Goal: Information Seeking & Learning: Learn about a topic

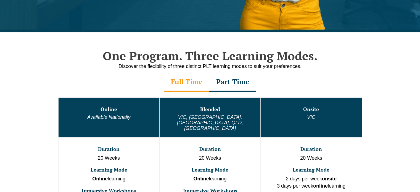
click at [227, 87] on div "Part Time" at bounding box center [232, 82] width 47 height 19
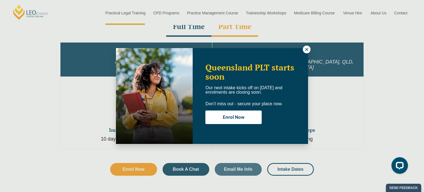
click at [307, 48] on icon at bounding box center [306, 49] width 5 height 5
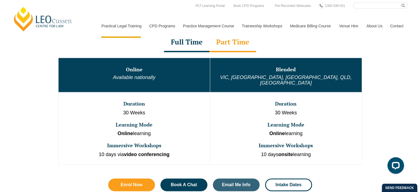
scroll to position [248, 0]
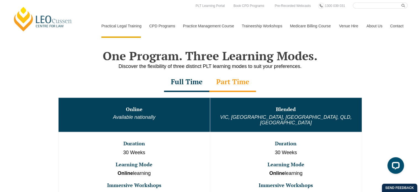
drag, startPoint x: 193, startPoint y: 85, endPoint x: 196, endPoint y: 85, distance: 3.3
click at [193, 85] on div "Full Time" at bounding box center [186, 82] width 45 height 19
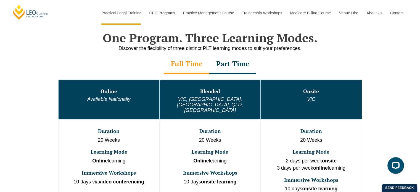
scroll to position [276, 0]
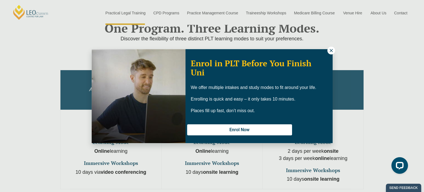
click at [330, 50] on icon at bounding box center [331, 50] width 3 height 3
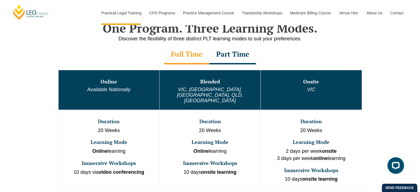
click at [245, 57] on div "Part Time" at bounding box center [232, 54] width 47 height 19
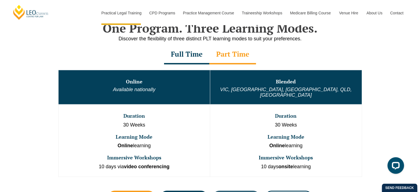
scroll to position [304, 0]
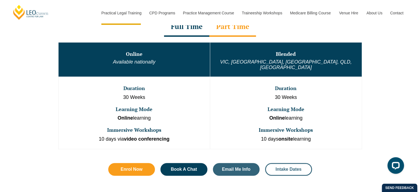
click at [293, 167] on span "Intake Dates" at bounding box center [288, 169] width 26 height 4
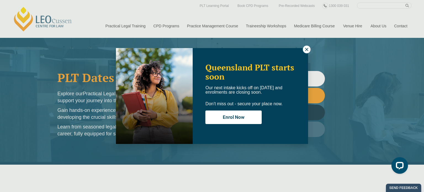
click at [305, 50] on icon at bounding box center [306, 49] width 5 height 5
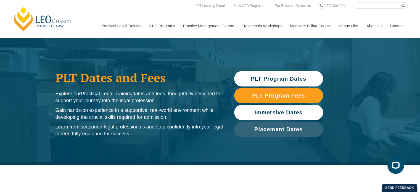
click at [254, 110] on span "Immersive Dates" at bounding box center [278, 113] width 48 height 6
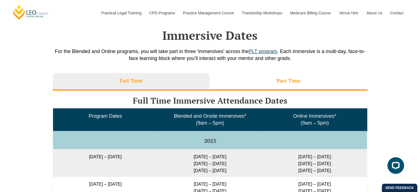
scroll to position [844, 0]
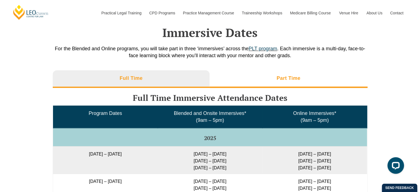
click at [303, 83] on li "Part Time" at bounding box center [288, 79] width 158 height 18
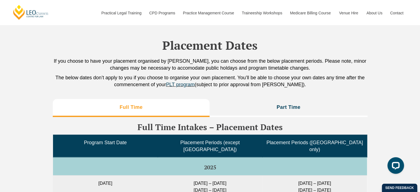
scroll to position [1203, 0]
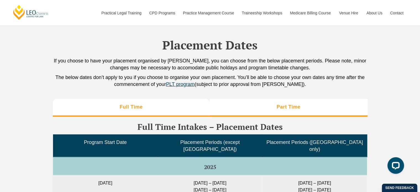
click at [292, 110] on li "Part Time" at bounding box center [288, 108] width 158 height 18
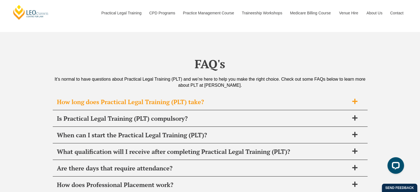
scroll to position [1865, 0]
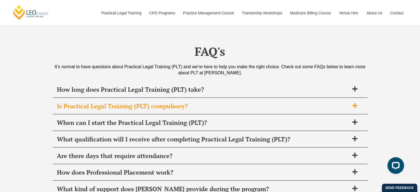
click at [354, 103] on icon at bounding box center [354, 105] width 5 height 5
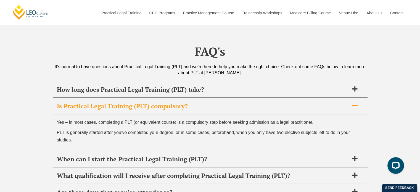
click at [353, 102] on icon at bounding box center [355, 105] width 6 height 6
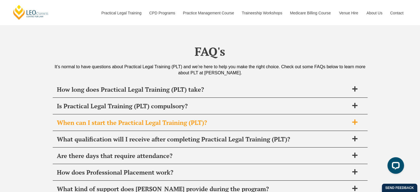
click at [350, 119] on span at bounding box center [355, 122] width 12 height 7
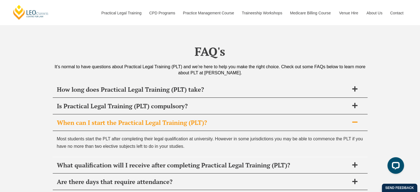
click at [350, 119] on span at bounding box center [355, 122] width 12 height 7
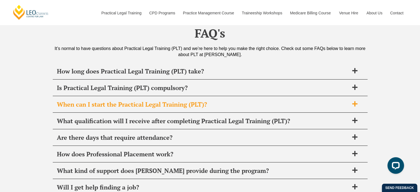
scroll to position [1893, 0]
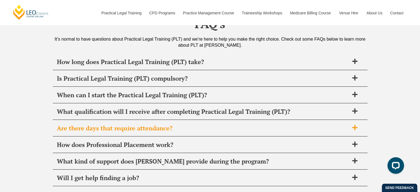
click at [347, 124] on span "Are there days that require attendance?" at bounding box center [203, 128] width 292 height 8
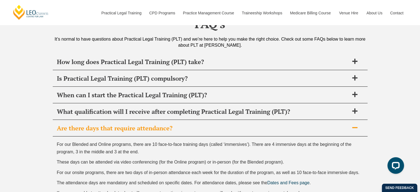
scroll to position [1920, 0]
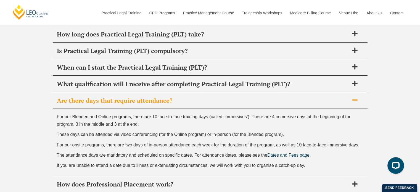
click at [353, 97] on icon at bounding box center [355, 100] width 6 height 6
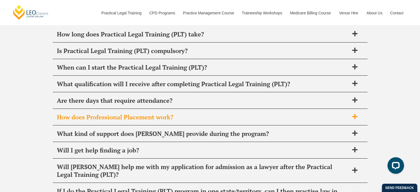
click at [350, 113] on span at bounding box center [355, 116] width 12 height 7
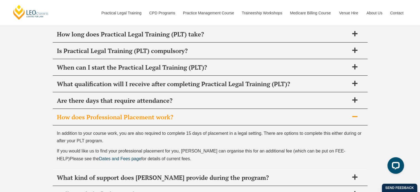
click at [350, 113] on span at bounding box center [355, 116] width 12 height 7
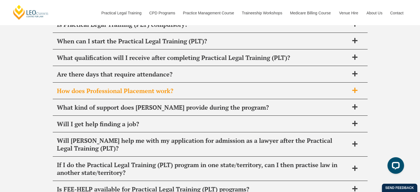
scroll to position [1948, 0]
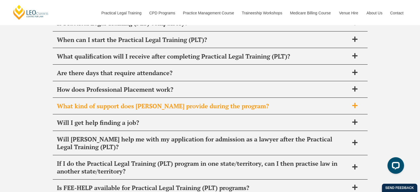
click at [349, 102] on span at bounding box center [355, 105] width 12 height 7
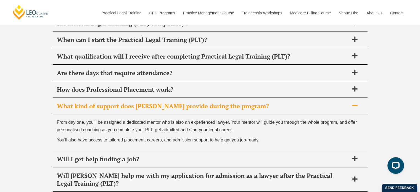
click at [349, 102] on span at bounding box center [355, 105] width 12 height 7
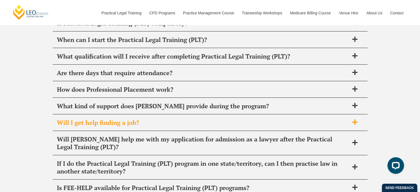
click at [346, 119] on span "Will I get help finding a job?" at bounding box center [203, 123] width 292 height 8
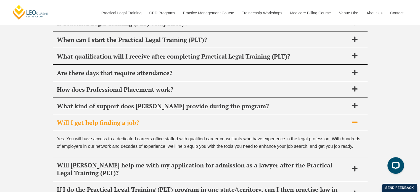
click at [346, 119] on span "Will I get help finding a job?" at bounding box center [203, 123] width 292 height 8
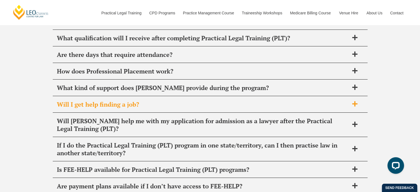
scroll to position [1975, 0]
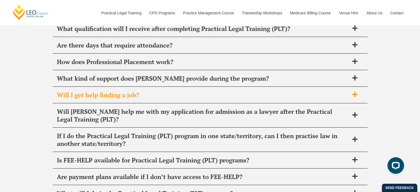
click at [346, 111] on span "Will [PERSON_NAME] help me with my application for admission as a lawyer after …" at bounding box center [203, 115] width 292 height 15
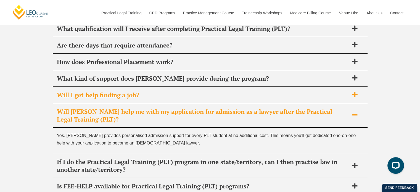
click at [346, 111] on span "Will [PERSON_NAME] help me with my application for admission as a lawyer after …" at bounding box center [203, 115] width 292 height 15
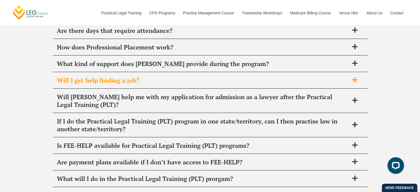
scroll to position [2003, 0]
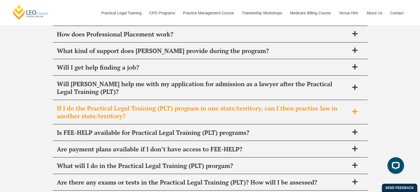
click at [345, 108] on span "If I do the Practical Legal Training (PLT) program in one state/territory, can …" at bounding box center [203, 111] width 292 height 15
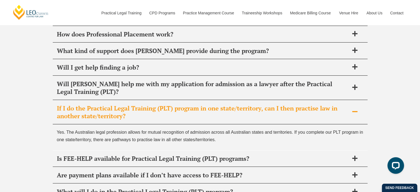
click at [345, 108] on span "If I do the Practical Legal Training (PLT) program in one state/territory, can …" at bounding box center [203, 111] width 292 height 15
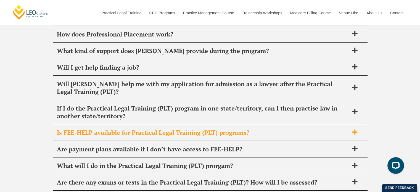
click at [343, 129] on span "Is FEE-HELP available for Practical Legal Training (PLT) programs?" at bounding box center [203, 133] width 292 height 8
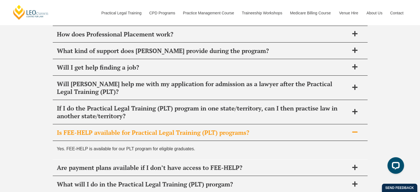
click at [343, 129] on span "Is FEE-HELP available for Practical Legal Training (PLT) programs?" at bounding box center [203, 133] width 292 height 8
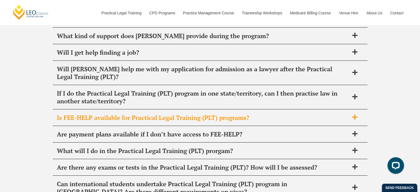
scroll to position [2031, 0]
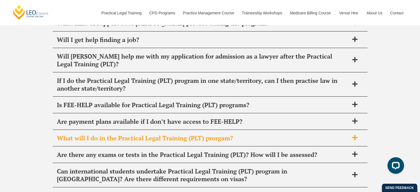
click at [340, 134] on span "What will I do in the Practical Legal Training (PLT) prorgam?" at bounding box center [203, 138] width 292 height 8
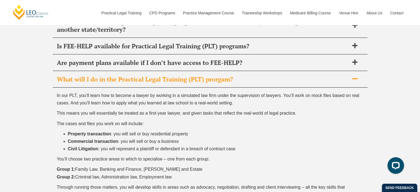
scroll to position [2086, 0]
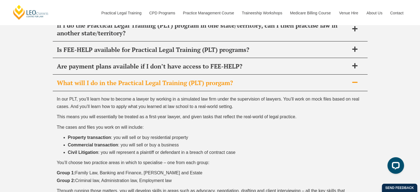
click at [351, 76] on div "What will I do in the Practical Legal Training (PLT) prorgam?" at bounding box center [210, 83] width 315 height 16
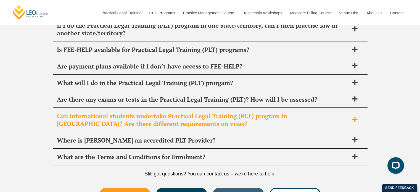
scroll to position [2113, 0]
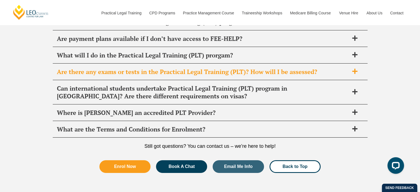
click at [339, 68] on span "Are there any exams or tests in the Practical Legal Training (PLT)? How will I …" at bounding box center [203, 72] width 292 height 8
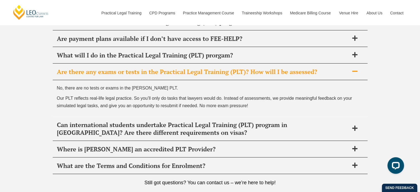
click at [339, 68] on span "Are there any exams or tests in the Practical Legal Training (PLT)? How will I …" at bounding box center [203, 72] width 292 height 8
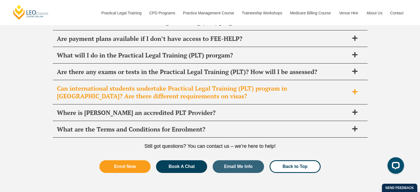
click at [344, 84] on span "Can international students undertake Practical Legal Training (PLT) program in …" at bounding box center [203, 91] width 292 height 15
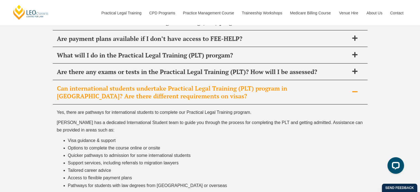
click at [344, 84] on span "Can international students undertake Practical Legal Training (PLT) program in …" at bounding box center [203, 91] width 292 height 15
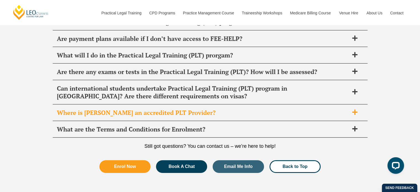
click at [337, 109] on span "Where is [PERSON_NAME] an accredited PLT Provider?" at bounding box center [203, 113] width 292 height 8
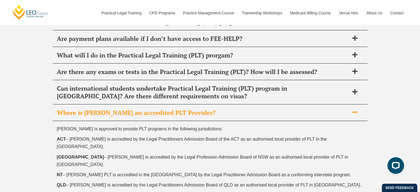
click at [337, 109] on span "Where is [PERSON_NAME] an accredited PLT Provider?" at bounding box center [203, 113] width 292 height 8
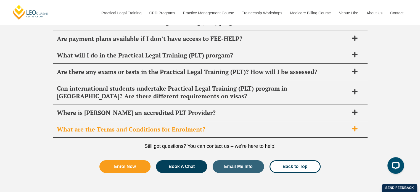
click at [328, 121] on div "What are the Terms and Conditions for Enrolment?" at bounding box center [210, 129] width 315 height 16
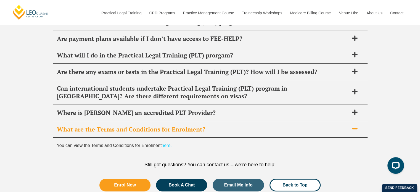
click at [169, 143] on link "here." at bounding box center [166, 145] width 10 height 5
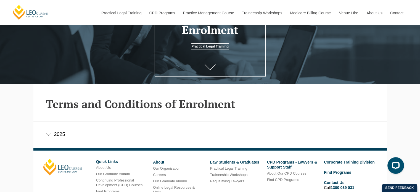
scroll to position [8, 0]
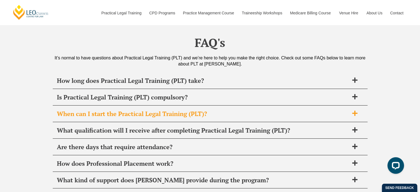
scroll to position [2113, 0]
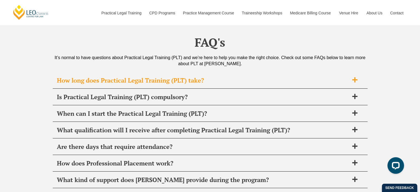
click at [241, 76] on span "How long does Practical Legal Training (PLT) take?" at bounding box center [203, 80] width 292 height 8
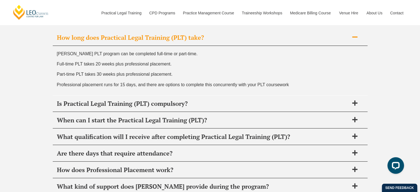
scroll to position [2169, 0]
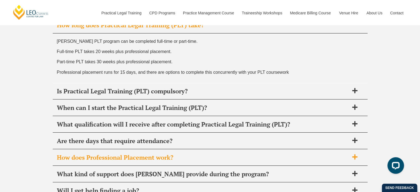
click at [248, 153] on span "How does Professional Placement work?" at bounding box center [203, 157] width 292 height 8
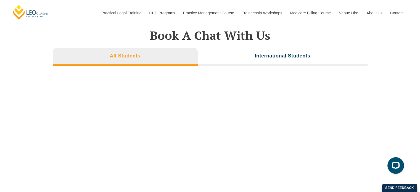
scroll to position [1837, 0]
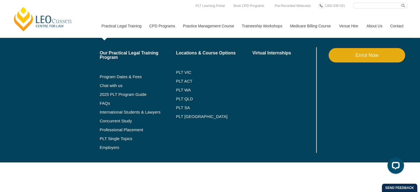
click at [123, 29] on link "Practical Legal Training" at bounding box center [121, 26] width 48 height 24
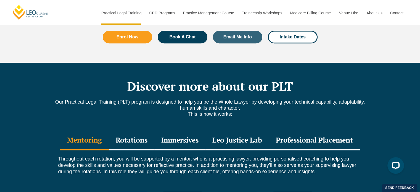
scroll to position [718, 0]
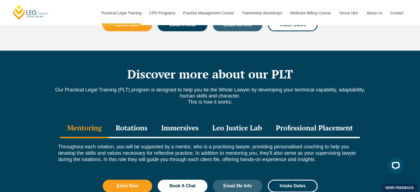
click at [330, 119] on div "Professional Placement" at bounding box center [314, 128] width 91 height 19
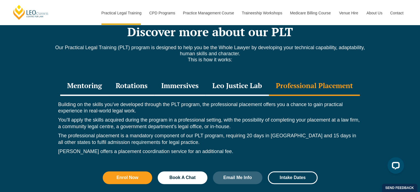
scroll to position [773, 0]
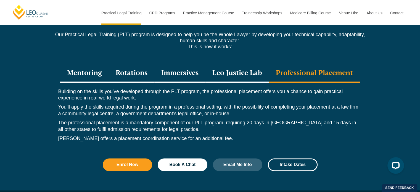
click at [80, 63] on div "Mentoring" at bounding box center [84, 72] width 49 height 19
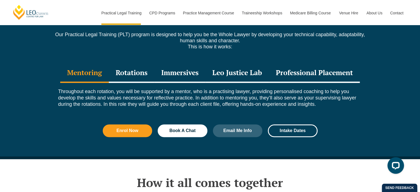
click at [120, 63] on div "Rotations" at bounding box center [132, 72] width 46 height 19
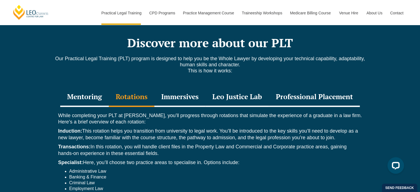
scroll to position [745, 0]
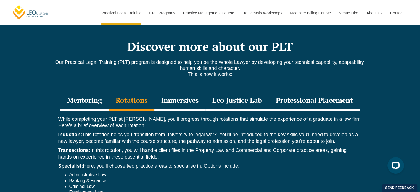
click at [174, 91] on div "Immersives" at bounding box center [179, 100] width 51 height 19
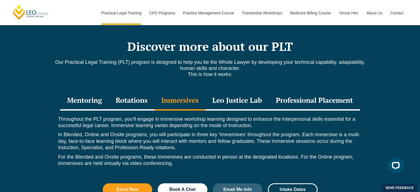
scroll to position [773, 0]
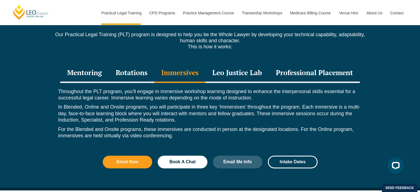
click at [246, 65] on div "Leo Justice Lab" at bounding box center [236, 72] width 63 height 19
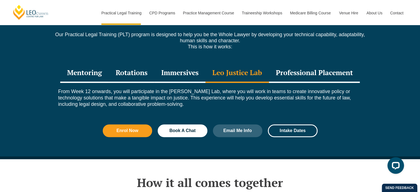
click at [287, 63] on div "Professional Placement" at bounding box center [314, 72] width 91 height 19
